Goal: Find specific page/section: Find specific page/section

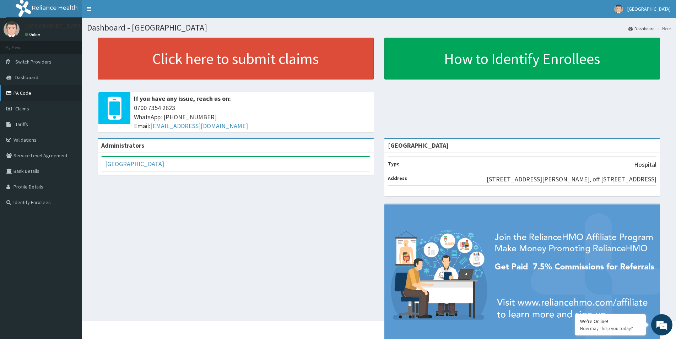
click at [27, 93] on link "PA Code" at bounding box center [41, 93] width 82 height 16
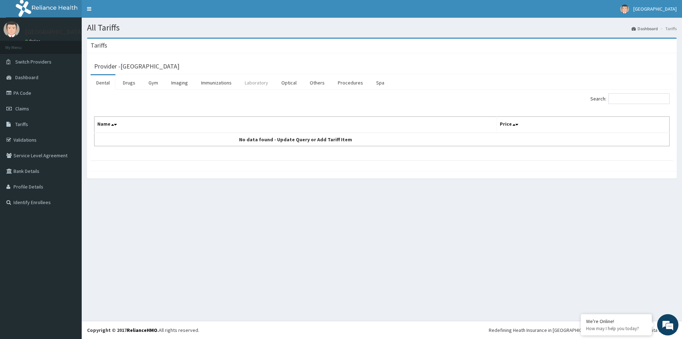
click at [259, 85] on link "Laboratory" at bounding box center [256, 82] width 35 height 15
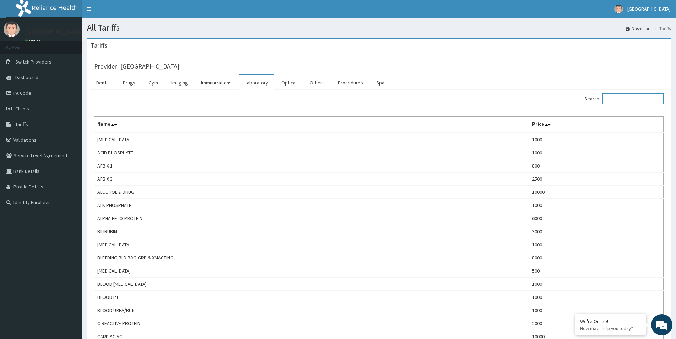
click at [625, 99] on input "Search:" at bounding box center [632, 98] width 61 height 11
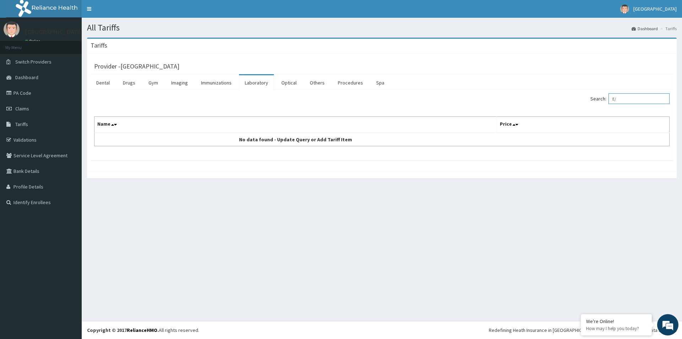
type input "E"
drag, startPoint x: 631, startPoint y: 96, endPoint x: 602, endPoint y: 105, distance: 30.2
click at [609, 104] on input "C/CR" at bounding box center [639, 98] width 61 height 11
drag, startPoint x: 633, startPoint y: 101, endPoint x: 567, endPoint y: 107, distance: 65.6
click at [609, 104] on input "UREA" at bounding box center [639, 98] width 61 height 11
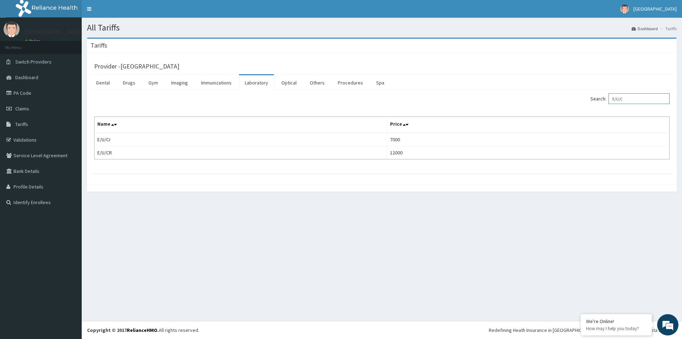
drag, startPoint x: 640, startPoint y: 95, endPoint x: 606, endPoint y: 102, distance: 34.1
click at [609, 102] on input "E/U/C" at bounding box center [639, 98] width 61 height 11
type input "FLP"
